Goal: Obtain resource: Obtain resource

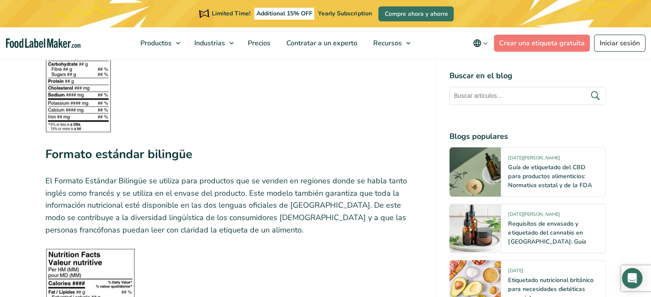
scroll to position [1478, 0]
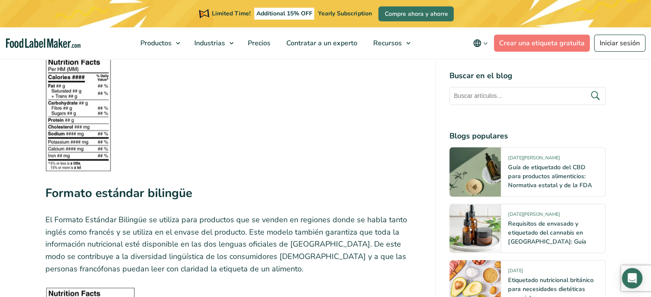
click at [89, 98] on img at bounding box center [78, 114] width 66 height 116
drag, startPoint x: 89, startPoint y: 98, endPoint x: 94, endPoint y: 98, distance: 5.1
click at [93, 98] on img at bounding box center [78, 114] width 66 height 116
click at [68, 79] on img at bounding box center [78, 114] width 66 height 116
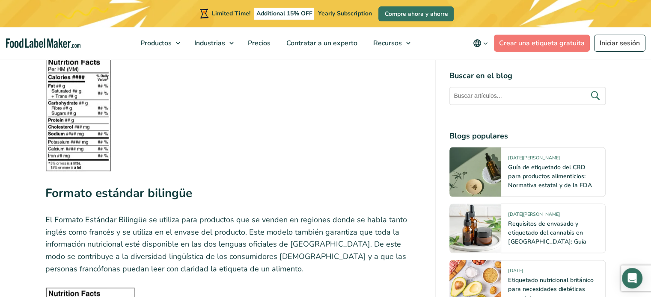
click at [68, 79] on img at bounding box center [78, 114] width 66 height 116
click at [86, 98] on img at bounding box center [78, 114] width 66 height 116
